Goal: Information Seeking & Learning: Learn about a topic

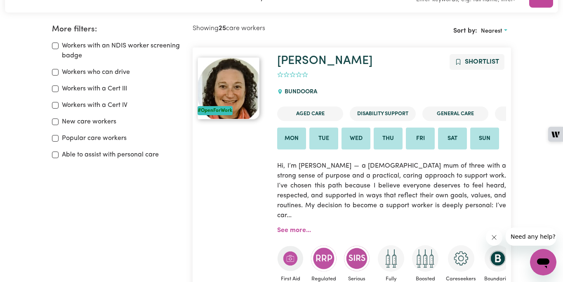
scroll to position [141, 0]
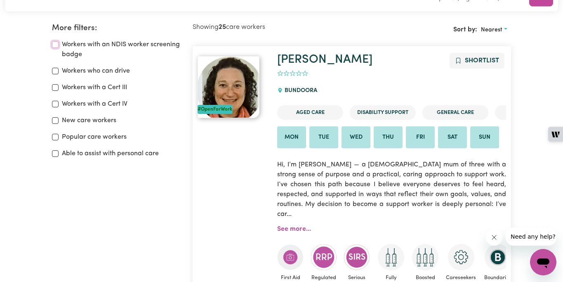
click at [55, 45] on input "Workers with an NDIS worker screening badge" at bounding box center [55, 44] width 7 height 7
checkbox input "true"
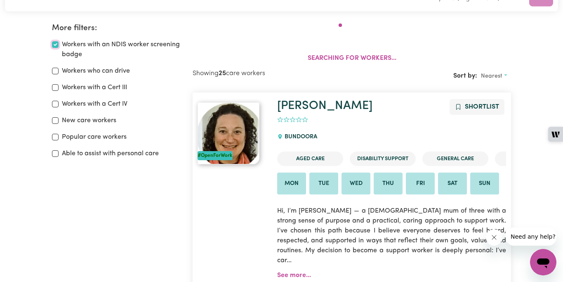
scroll to position [138, 0]
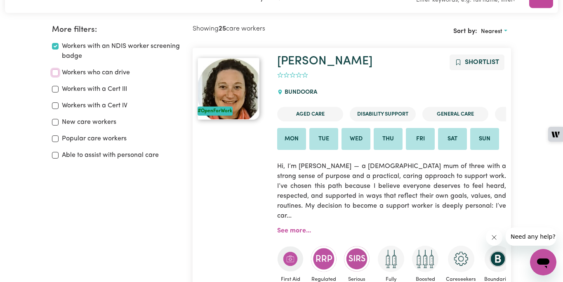
click at [53, 73] on input "Workers who can drive" at bounding box center [55, 72] width 7 height 7
checkbox input "true"
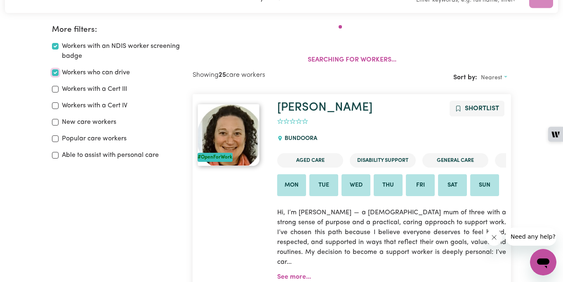
scroll to position [138, 0]
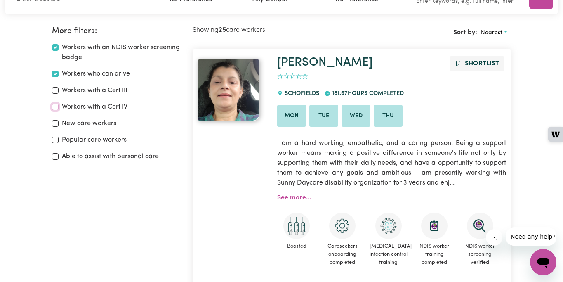
click at [57, 106] on input "Workers with a Cert IV" at bounding box center [55, 107] width 7 height 7
checkbox input "true"
click at [54, 127] on div "New care workers" at bounding box center [117, 123] width 131 height 10
click at [54, 125] on input "New care workers" at bounding box center [55, 123] width 7 height 7
checkbox input "true"
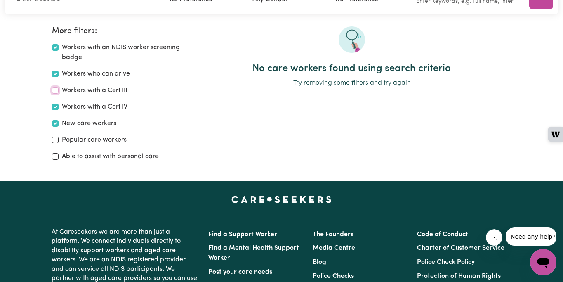
click at [56, 89] on input "Workers with a Cert III" at bounding box center [55, 90] width 7 height 7
checkbox input "true"
click at [56, 141] on input "Popular care workers" at bounding box center [55, 139] width 7 height 7
checkbox input "true"
click at [52, 122] on input "New care workers" at bounding box center [55, 123] width 7 height 7
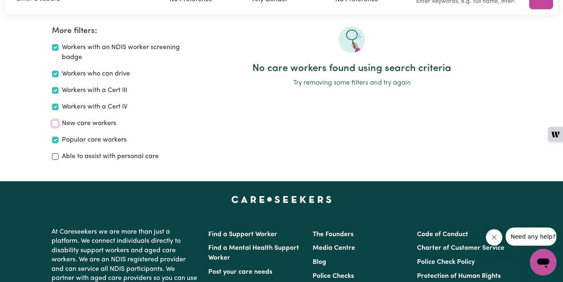
checkbox input "false"
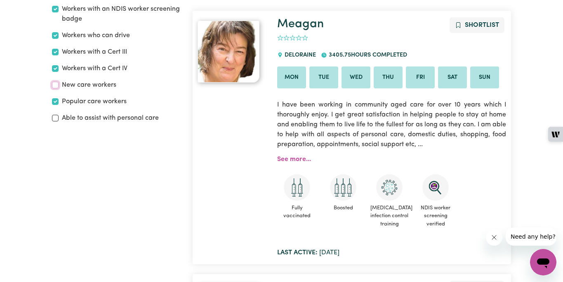
scroll to position [136, 0]
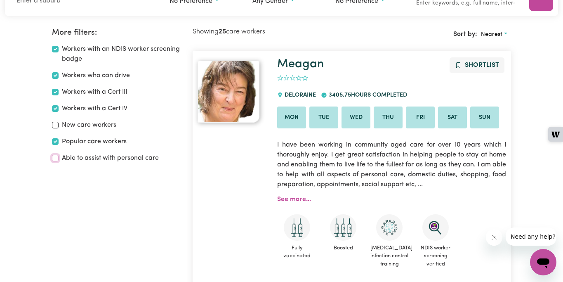
click at [52, 158] on input "Able to assist with personal care" at bounding box center [55, 158] width 7 height 7
checkbox input "true"
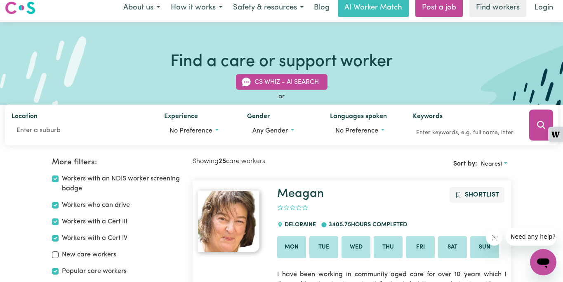
scroll to position [3, 0]
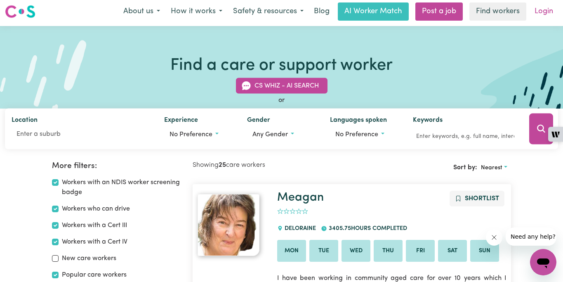
click at [536, 9] on link "Login" at bounding box center [543, 11] width 28 height 18
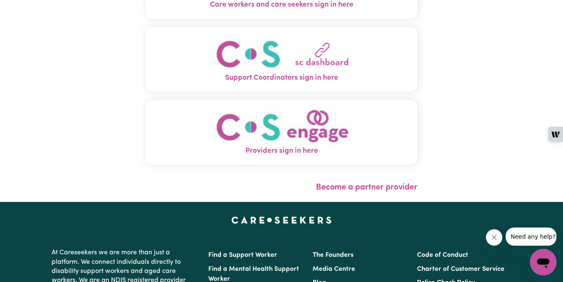
scroll to position [86, 0]
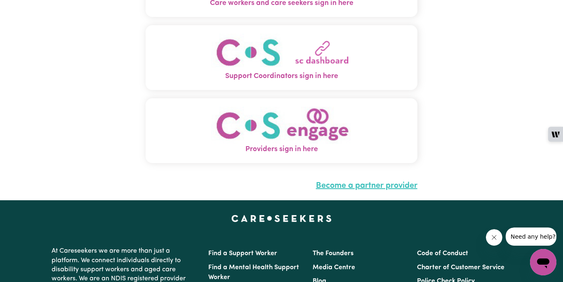
click at [331, 184] on link "Become a partner provider" at bounding box center [366, 185] width 101 height 8
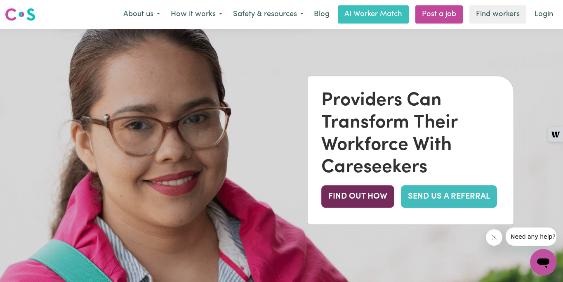
click at [343, 189] on button "FIND OUT HOW" at bounding box center [357, 196] width 73 height 23
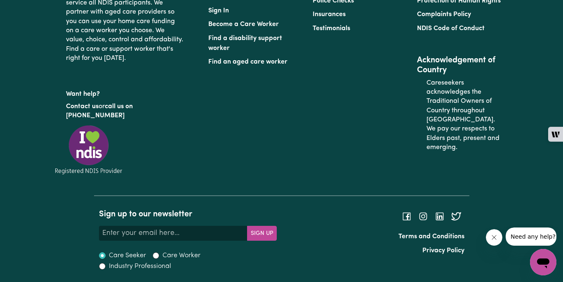
scroll to position [3089, 0]
